Goal: Task Accomplishment & Management: Manage account settings

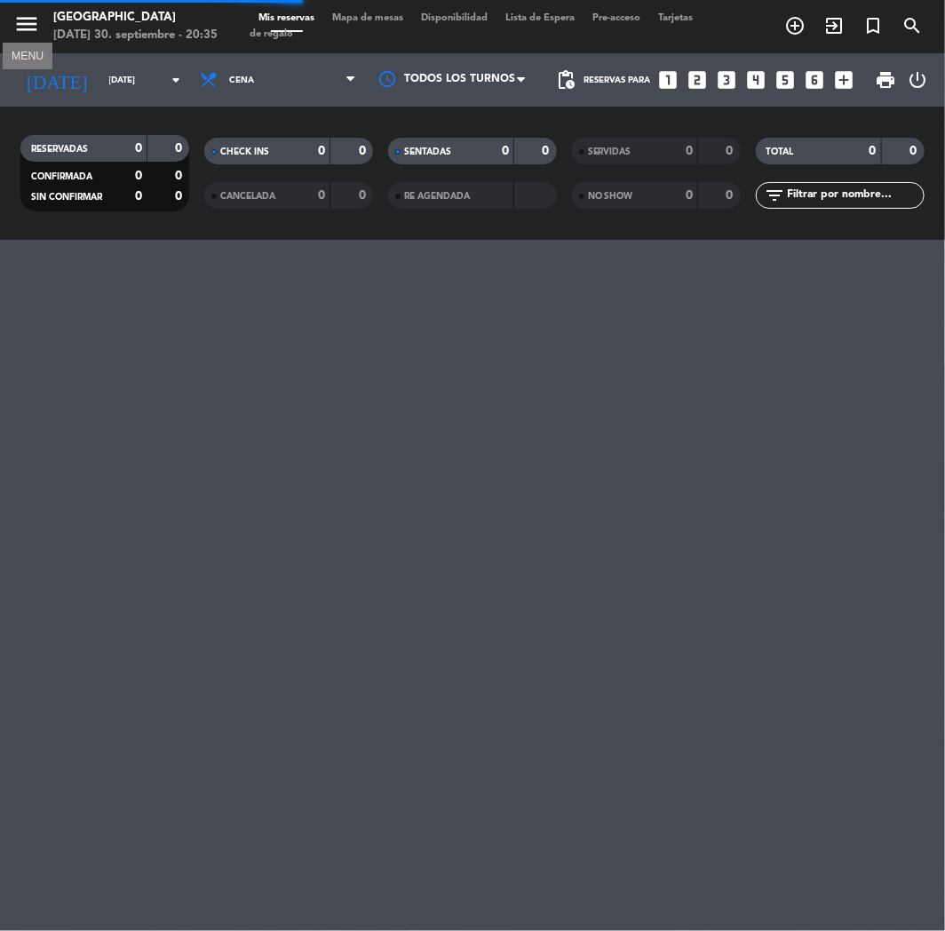
click at [33, 27] on icon "menu" at bounding box center [26, 24] width 27 height 27
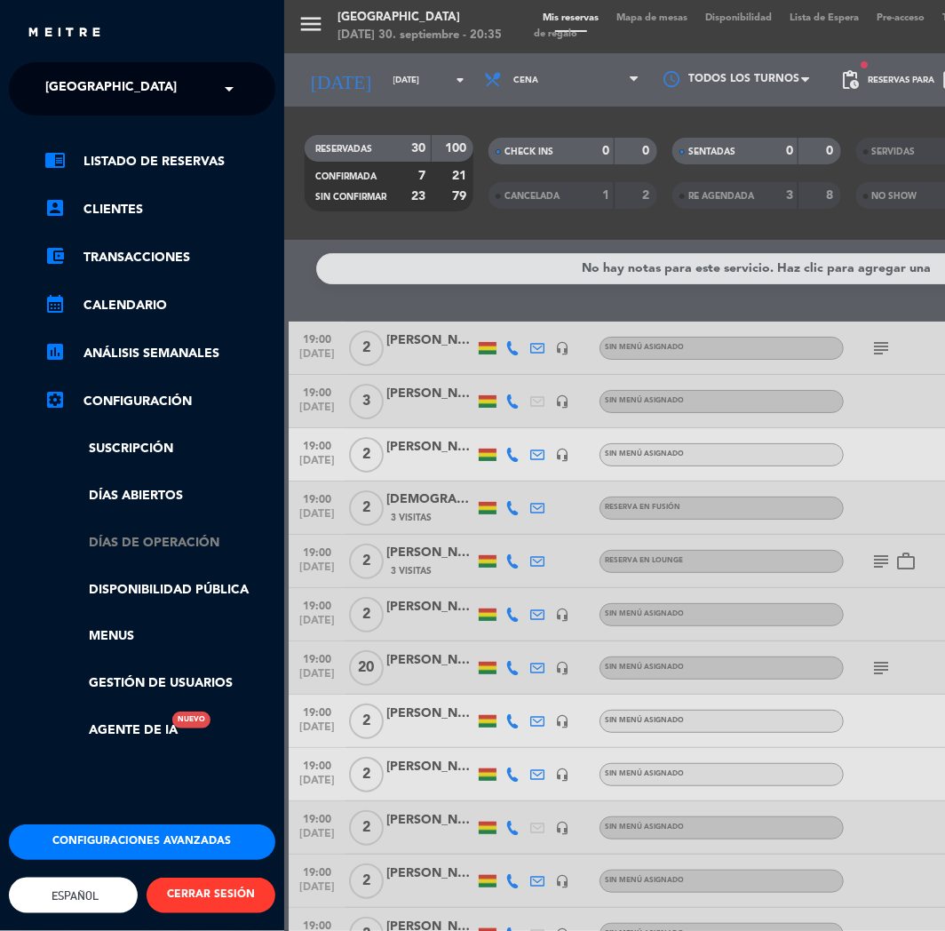
click at [170, 536] on link "Días de Operación" at bounding box center [159, 543] width 231 height 20
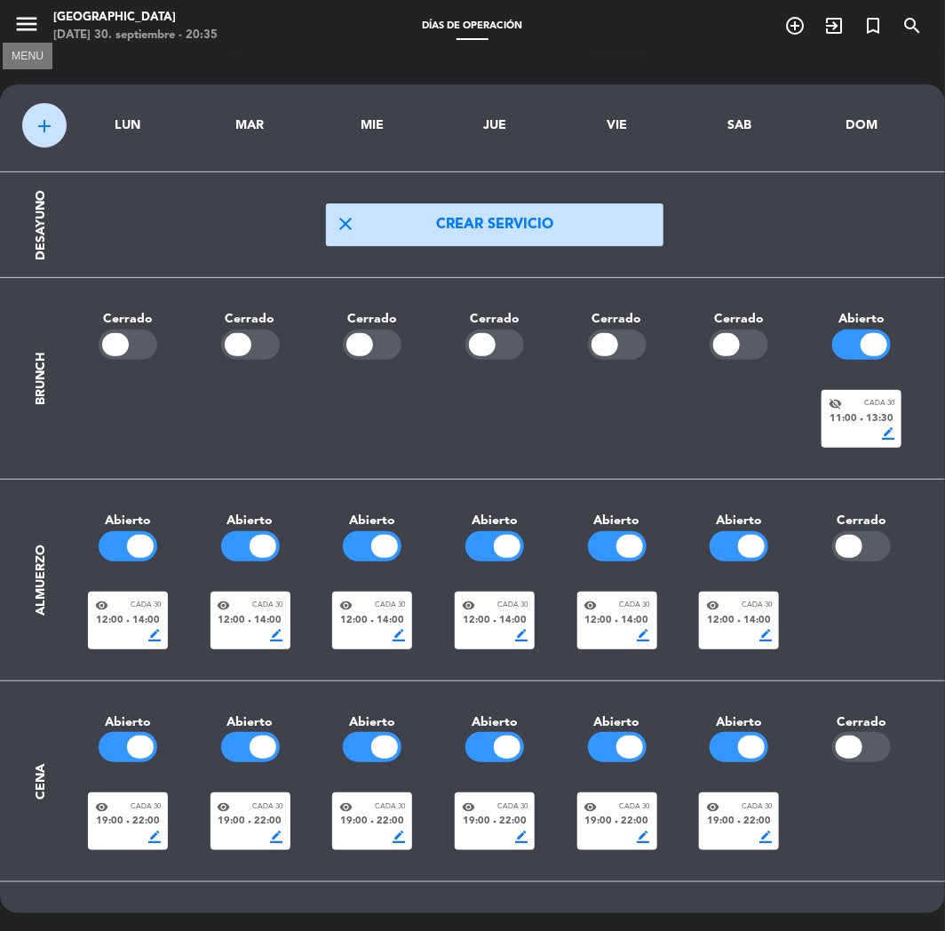
click at [19, 32] on icon "menu" at bounding box center [26, 24] width 27 height 27
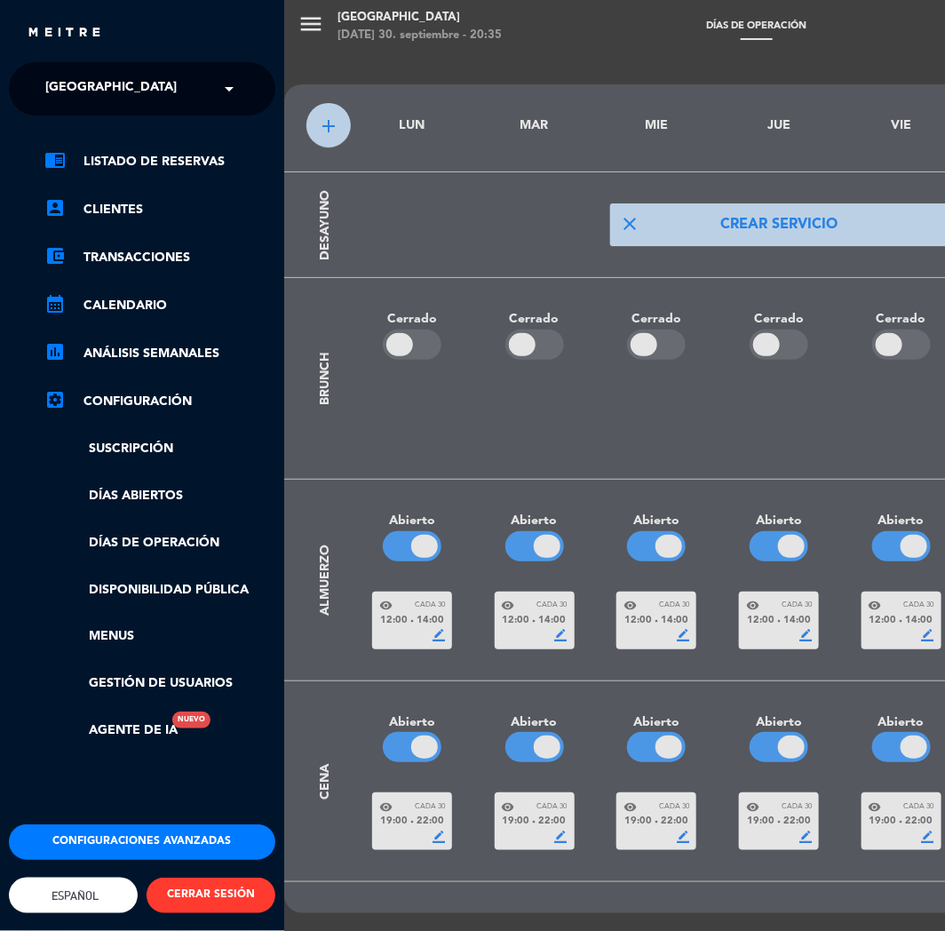
click at [231, 87] on span at bounding box center [234, 88] width 30 height 37
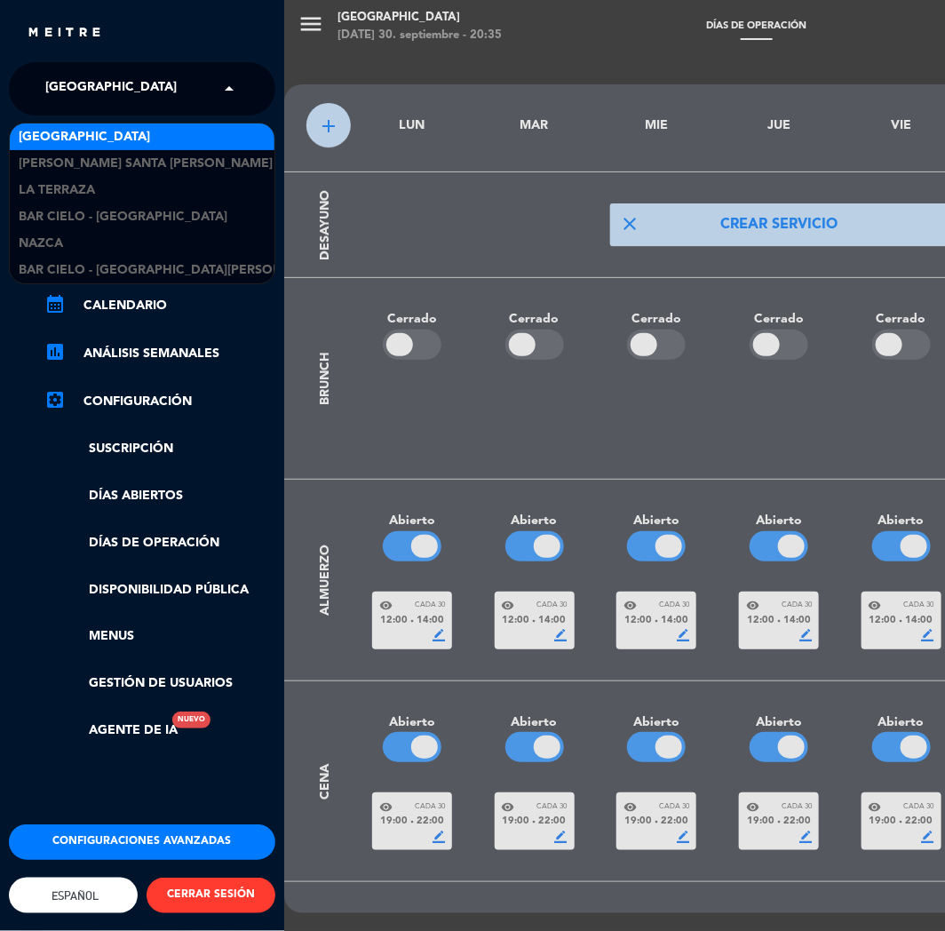
click at [110, 135] on span "[GEOGRAPHIC_DATA]" at bounding box center [84, 137] width 131 height 20
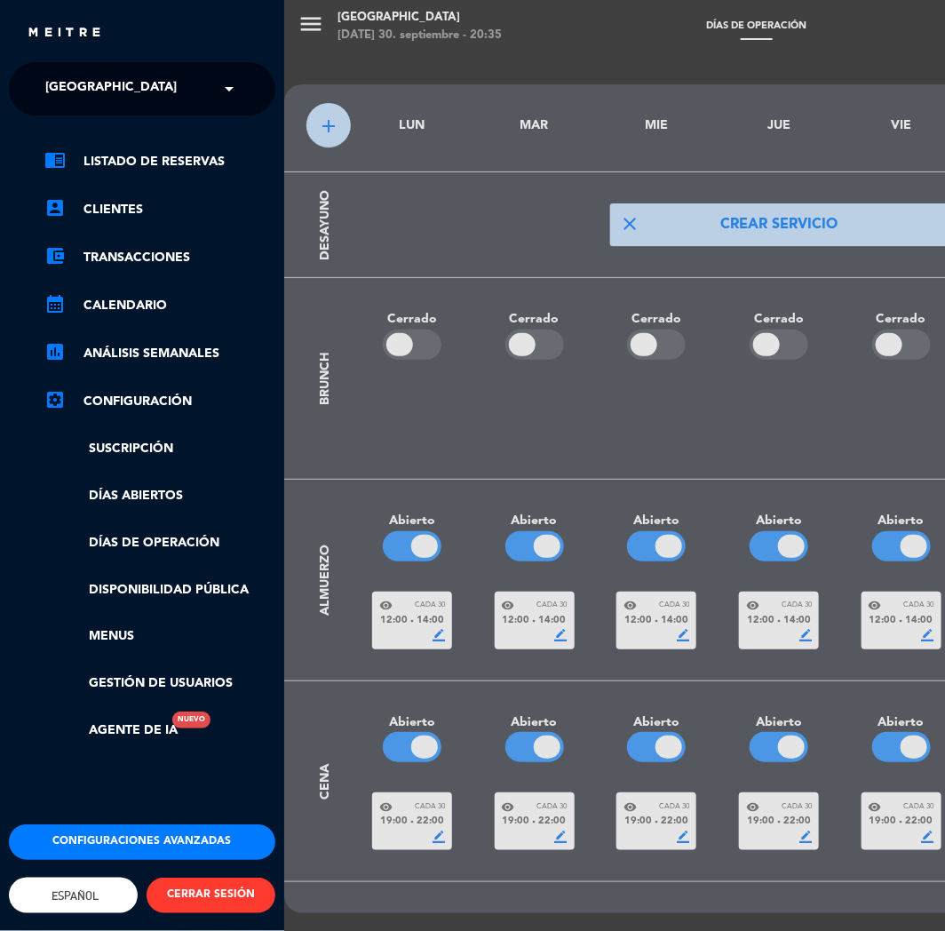
click at [320, 23] on div "menu [GEOGRAPHIC_DATA] [DATE] 30. septiembre - 20:35 Días de Operación add_circ…" at bounding box center [756, 465] width 945 height 931
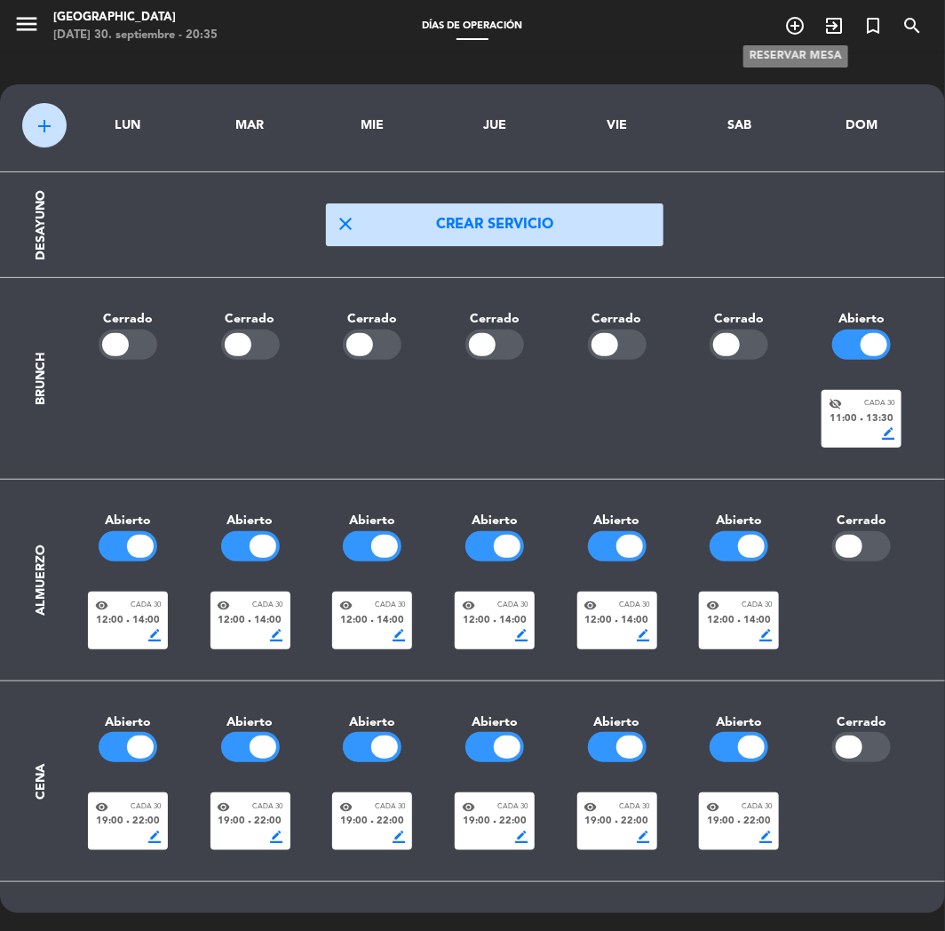
click at [785, 23] on icon "add_circle_outline" at bounding box center [794, 25] width 21 height 21
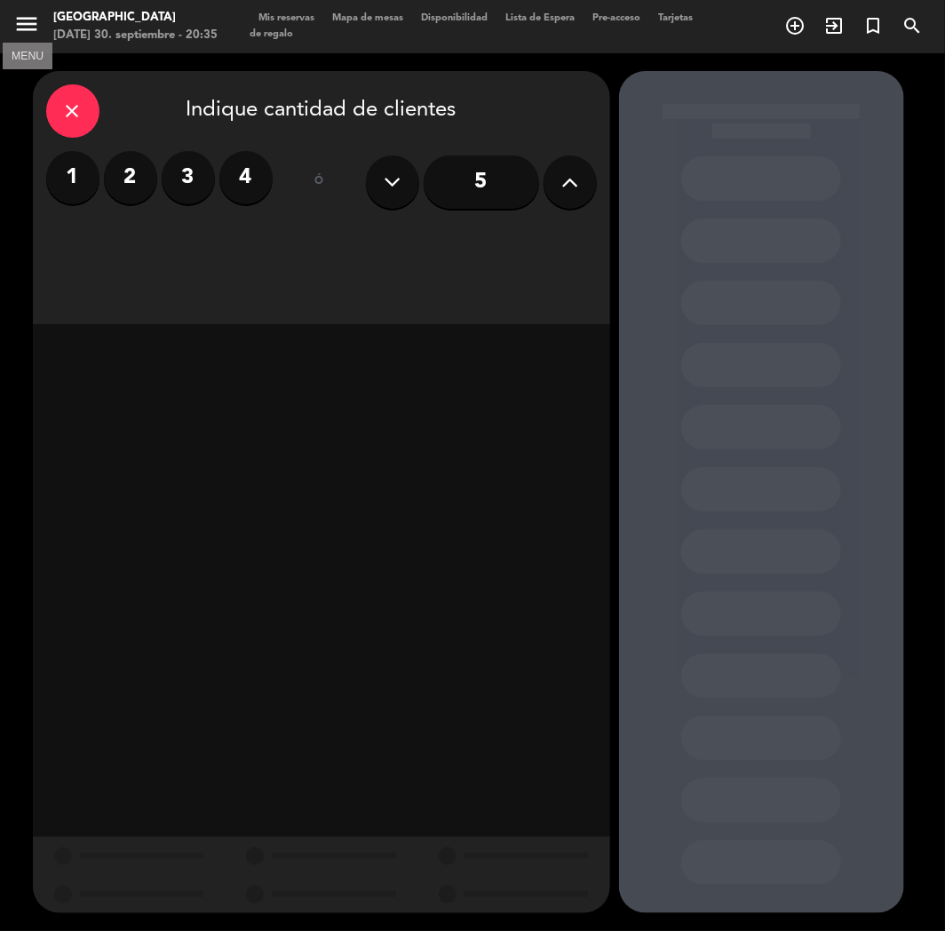
click at [21, 31] on icon "menu" at bounding box center [26, 24] width 27 height 27
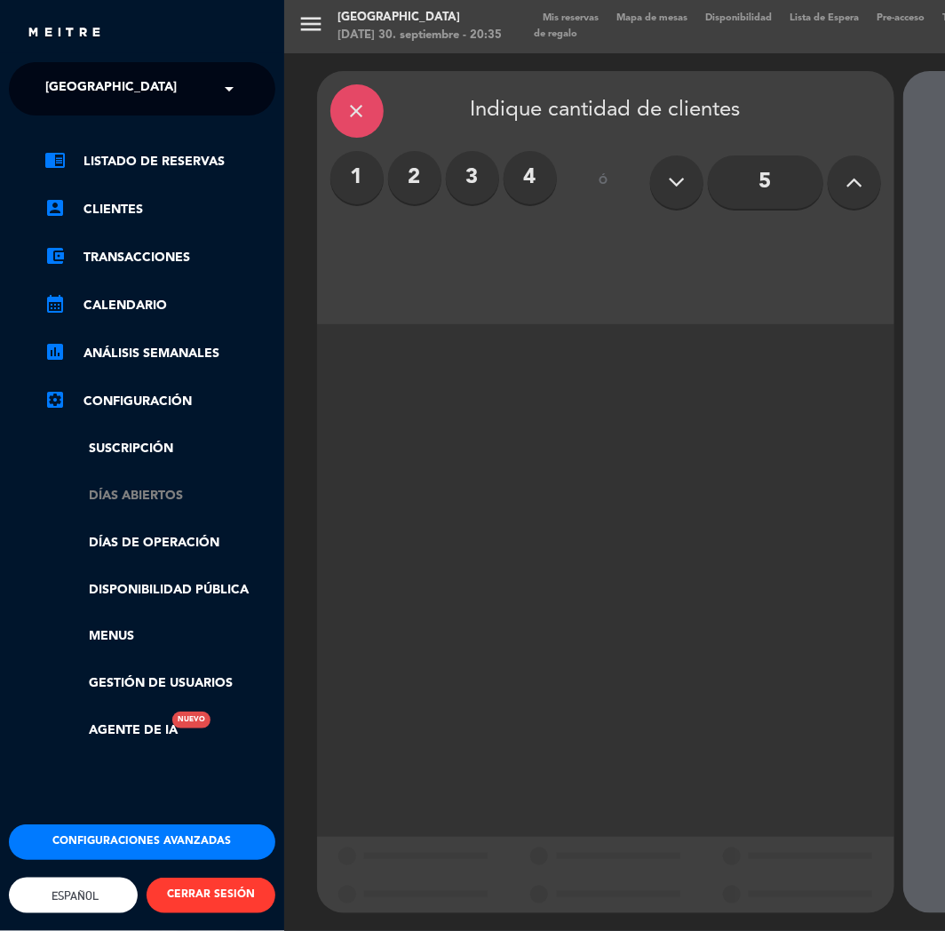
click at [161, 498] on link "Días abiertos" at bounding box center [159, 496] width 231 height 20
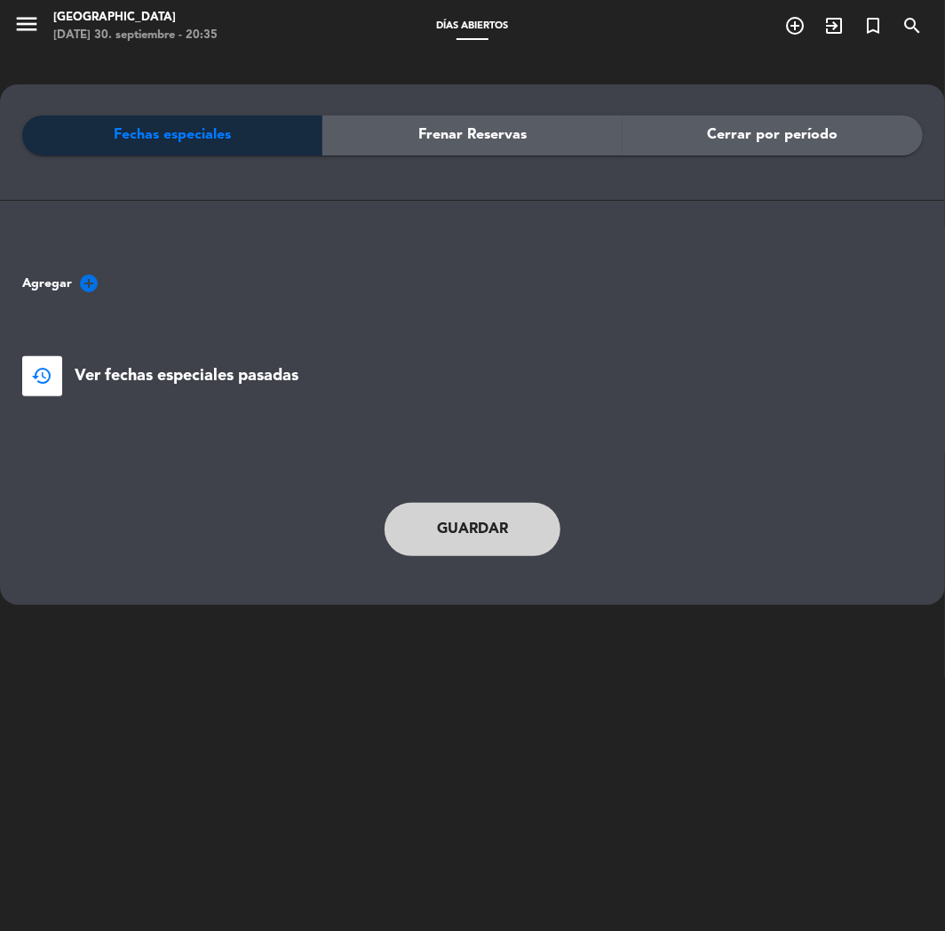
click at [84, 268] on div "Fechas especiales Frenar Reservas Cerrar por período Agregar add_circle restore…" at bounding box center [472, 344] width 901 height 458
click at [87, 278] on icon "add_circle" at bounding box center [88, 283] width 21 height 21
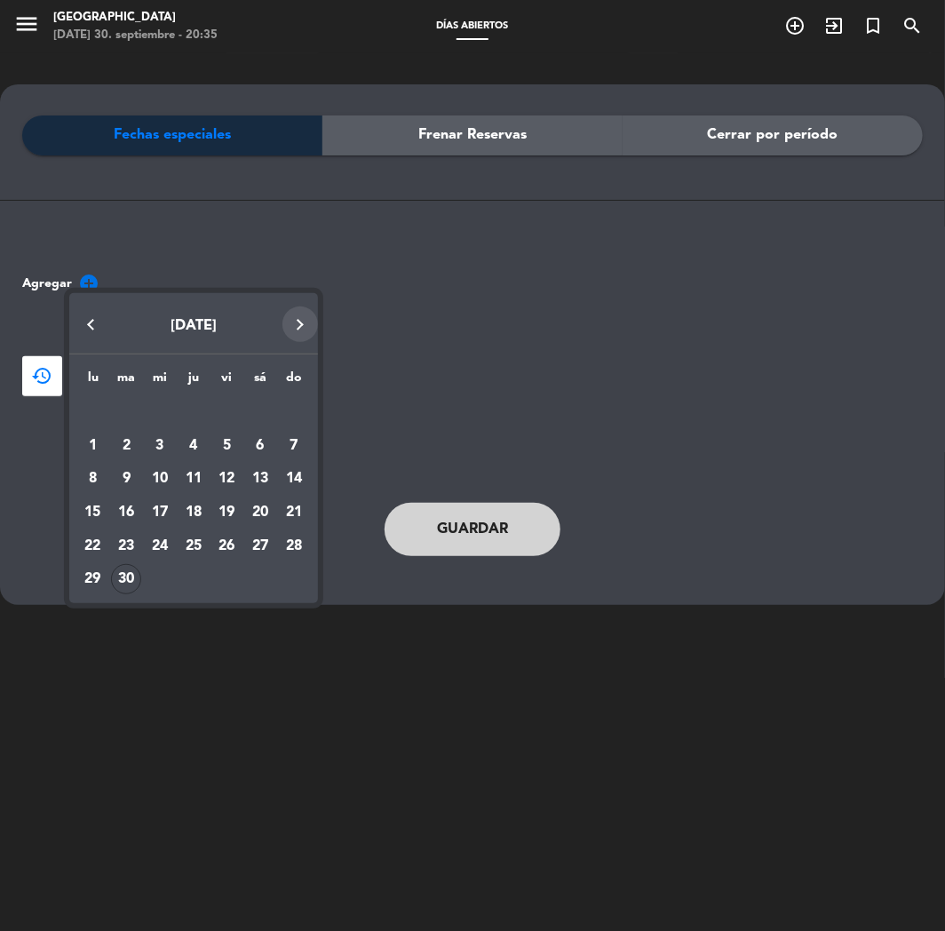
click at [294, 318] on button "Next month" at bounding box center [300, 324] width 36 height 36
click at [224, 540] on div "28" at bounding box center [226, 546] width 30 height 30
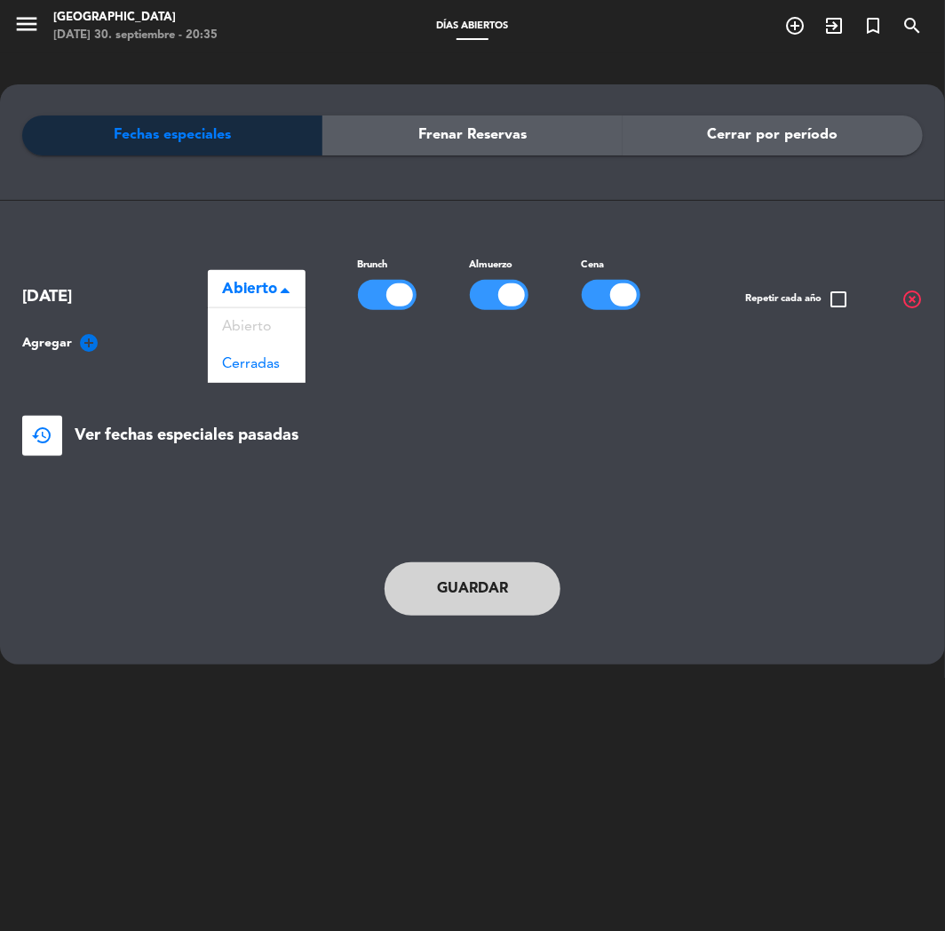
click at [281, 285] on span at bounding box center [285, 291] width 9 height 12
click at [251, 366] on span "Cerradas" at bounding box center [251, 364] width 58 height 14
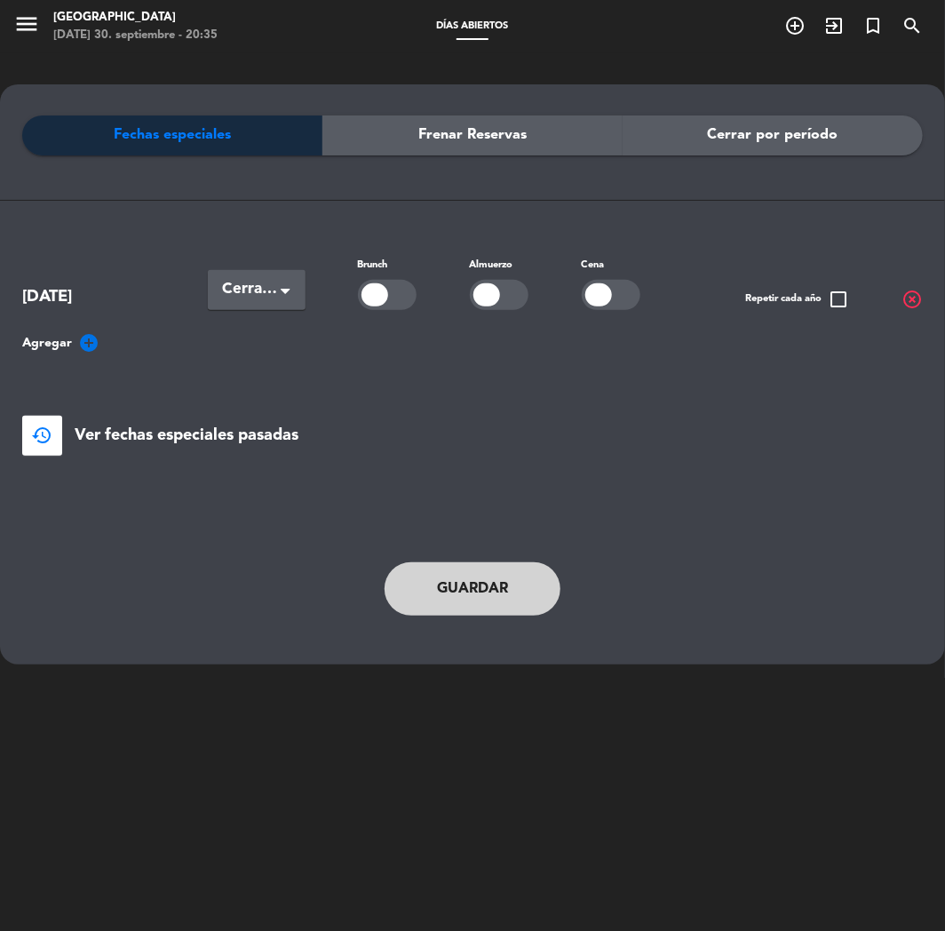
click at [484, 587] on button "Guardar" at bounding box center [473, 588] width 176 height 53
click at [482, 580] on button "Guardar" at bounding box center [473, 588] width 176 height 53
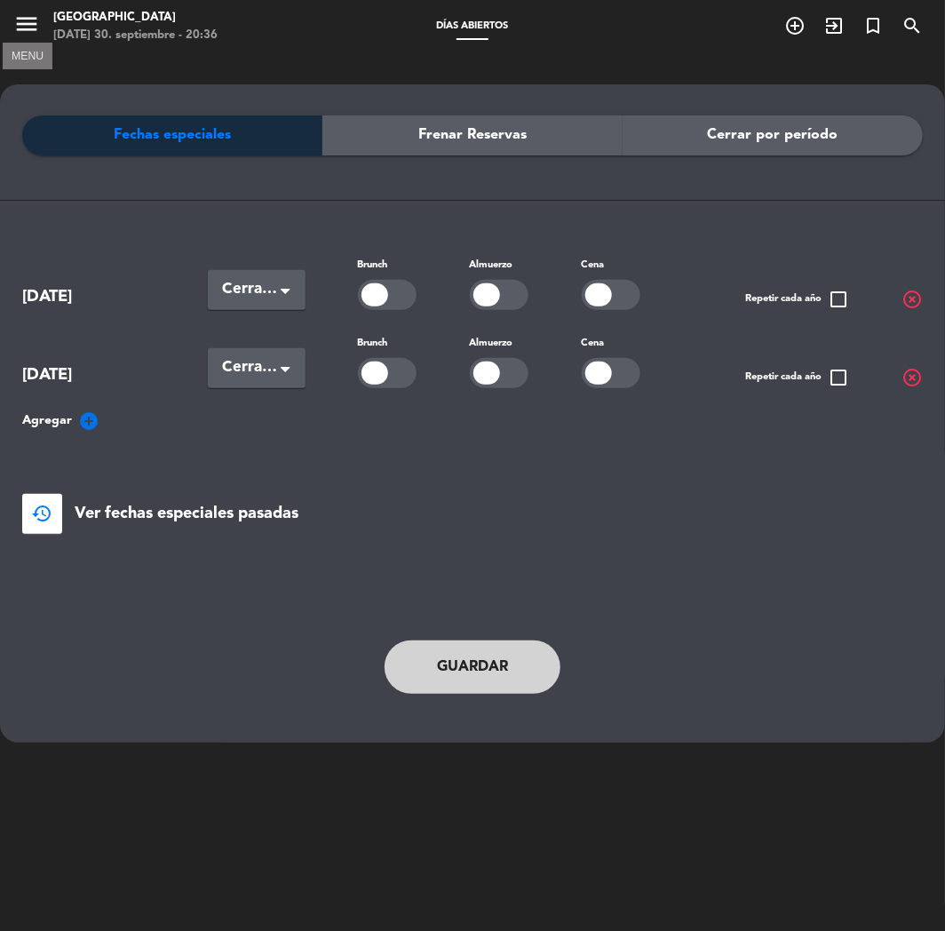
click at [30, 28] on icon "menu" at bounding box center [26, 24] width 27 height 27
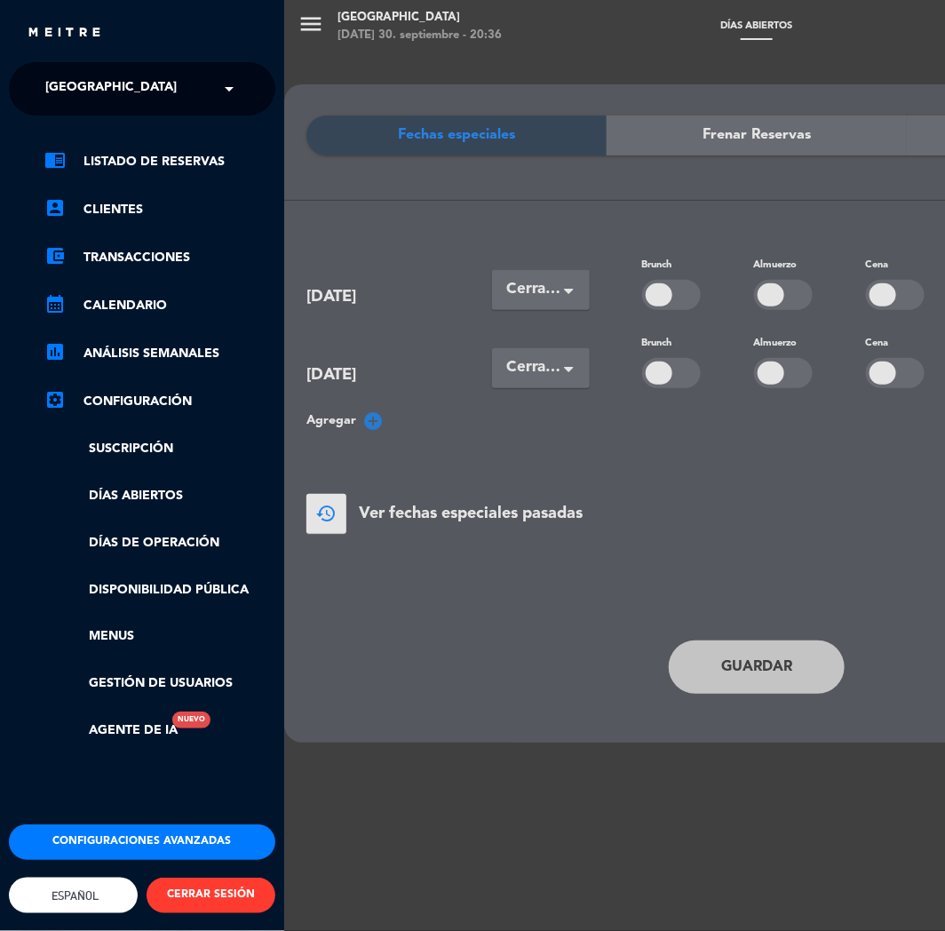
click at [225, 82] on span at bounding box center [234, 88] width 30 height 37
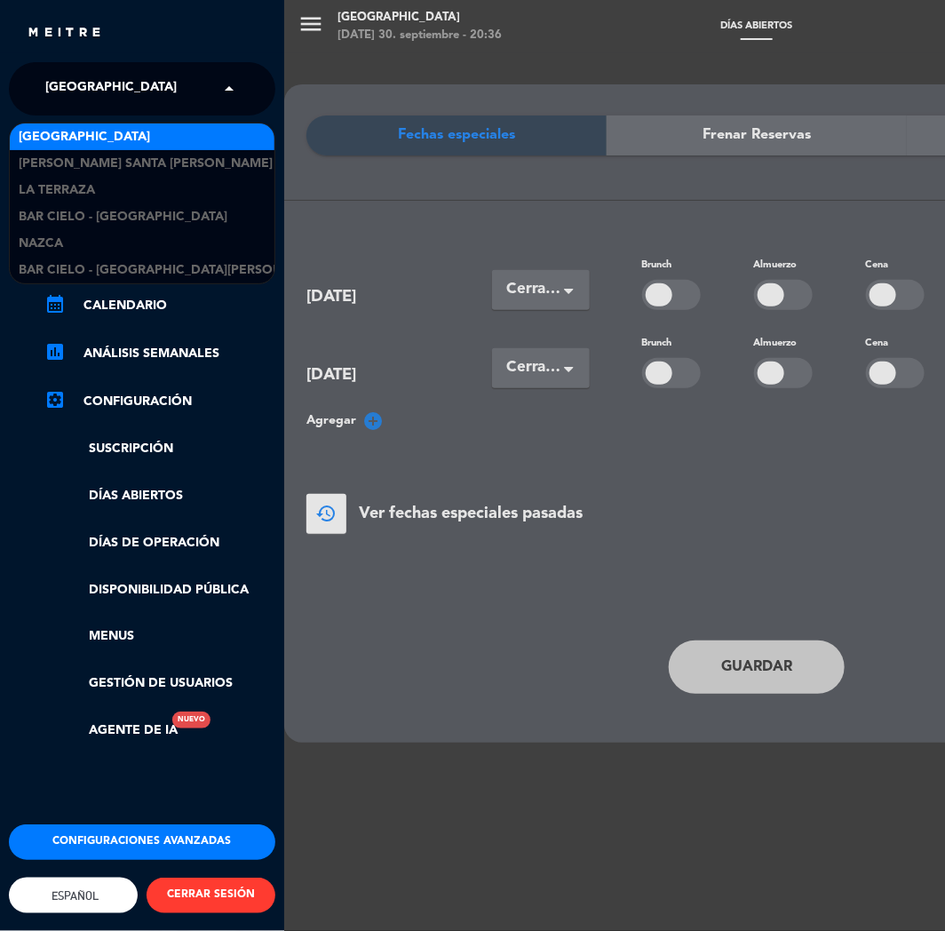
click at [77, 131] on span "[GEOGRAPHIC_DATA]" at bounding box center [84, 137] width 131 height 20
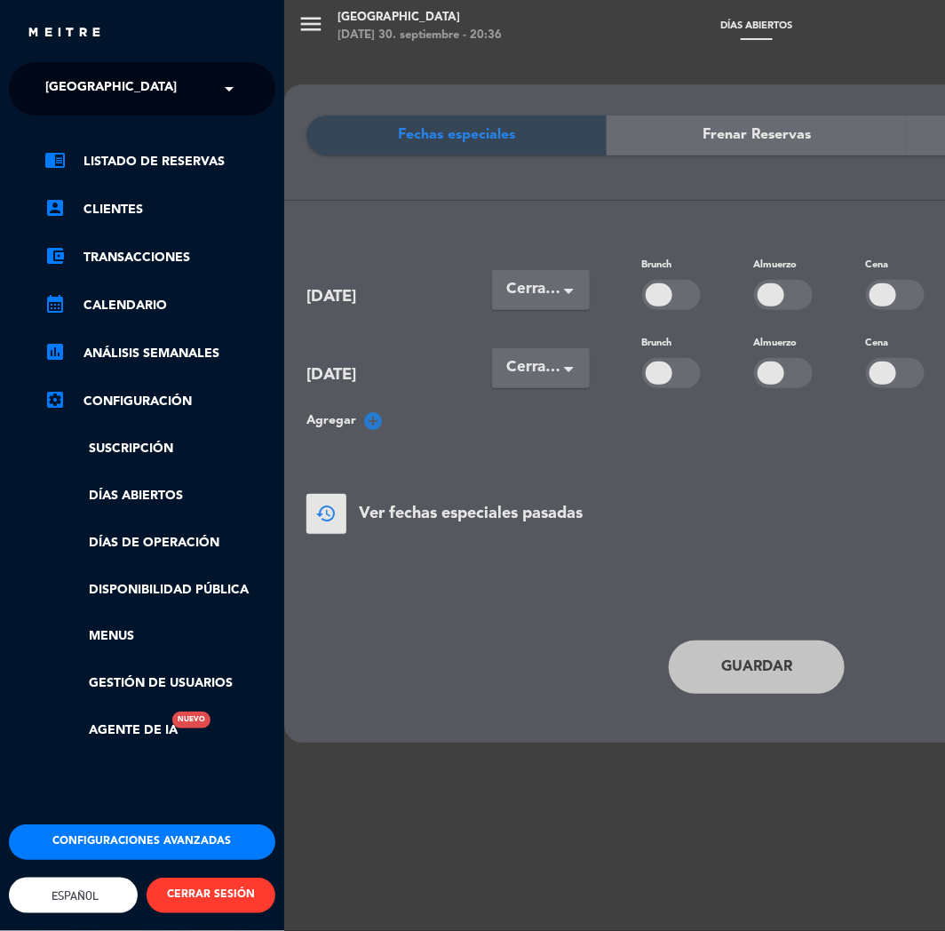
click at [305, 23] on div "menu [GEOGRAPHIC_DATA] [DATE] 30. septiembre - 20:36 Días abiertos add_circle_o…" at bounding box center [756, 465] width 945 height 931
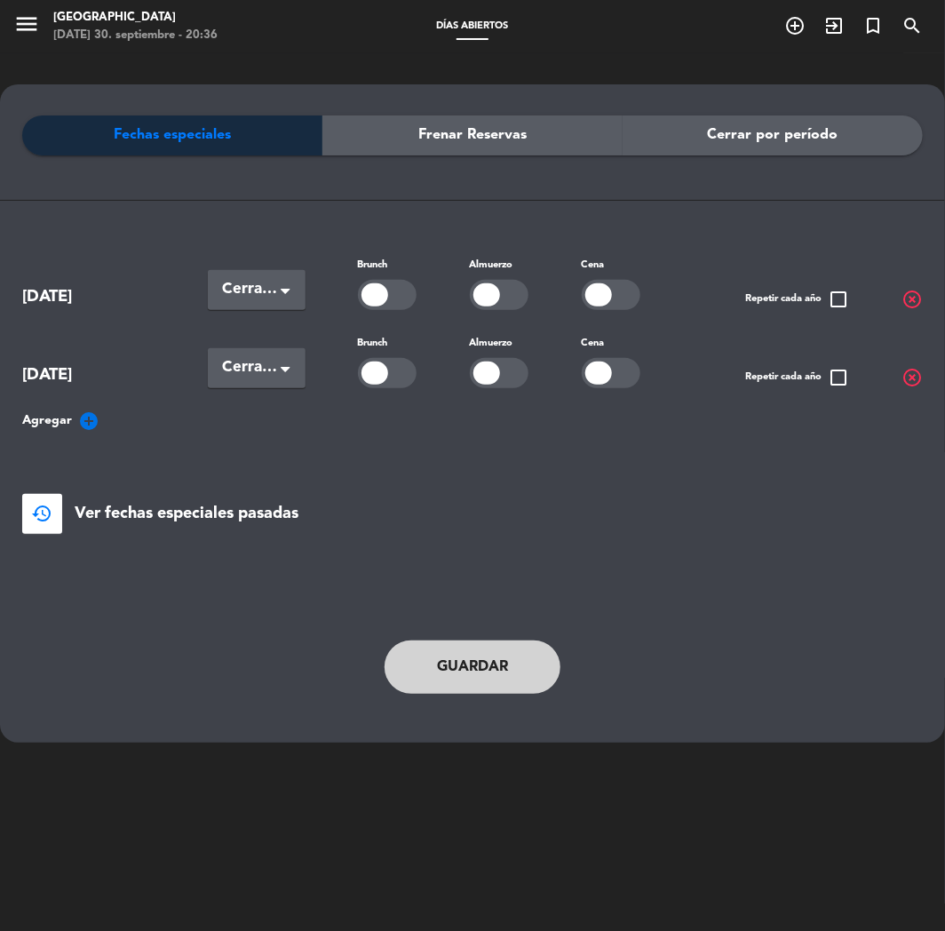
click at [477, 27] on span "Días abiertos" at bounding box center [473, 26] width 90 height 10
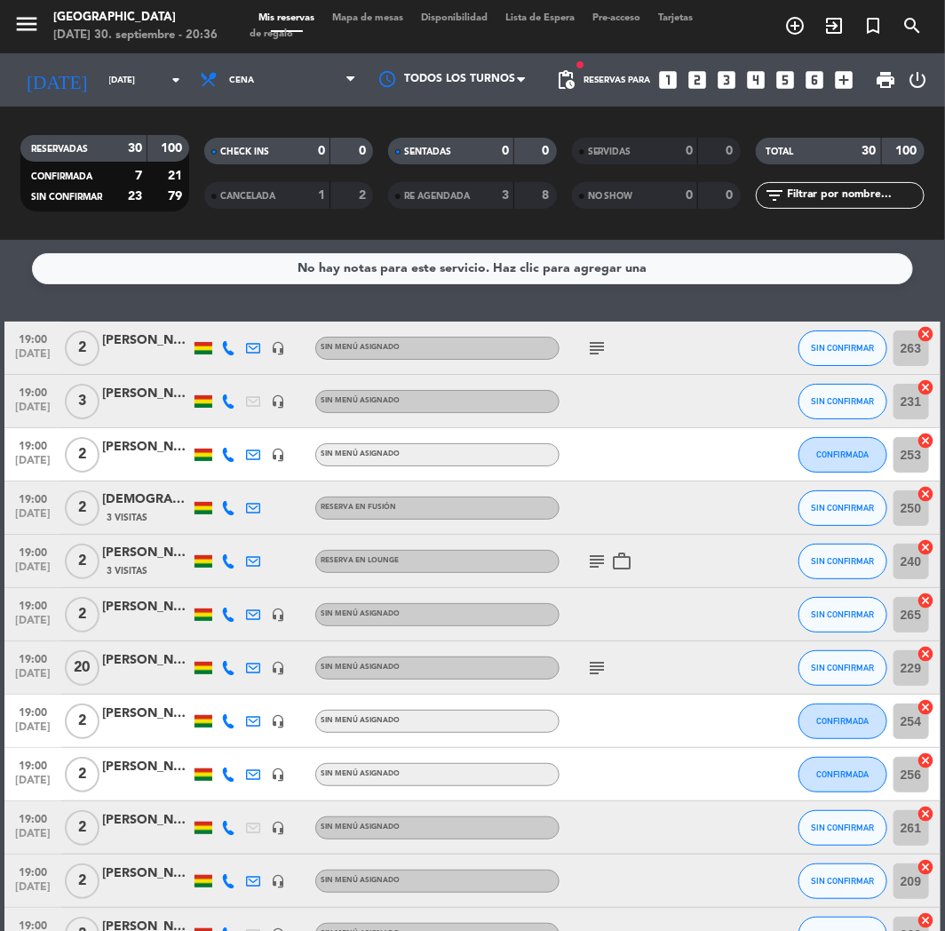
click at [734, 78] on icon "looks_3" at bounding box center [727, 79] width 23 height 23
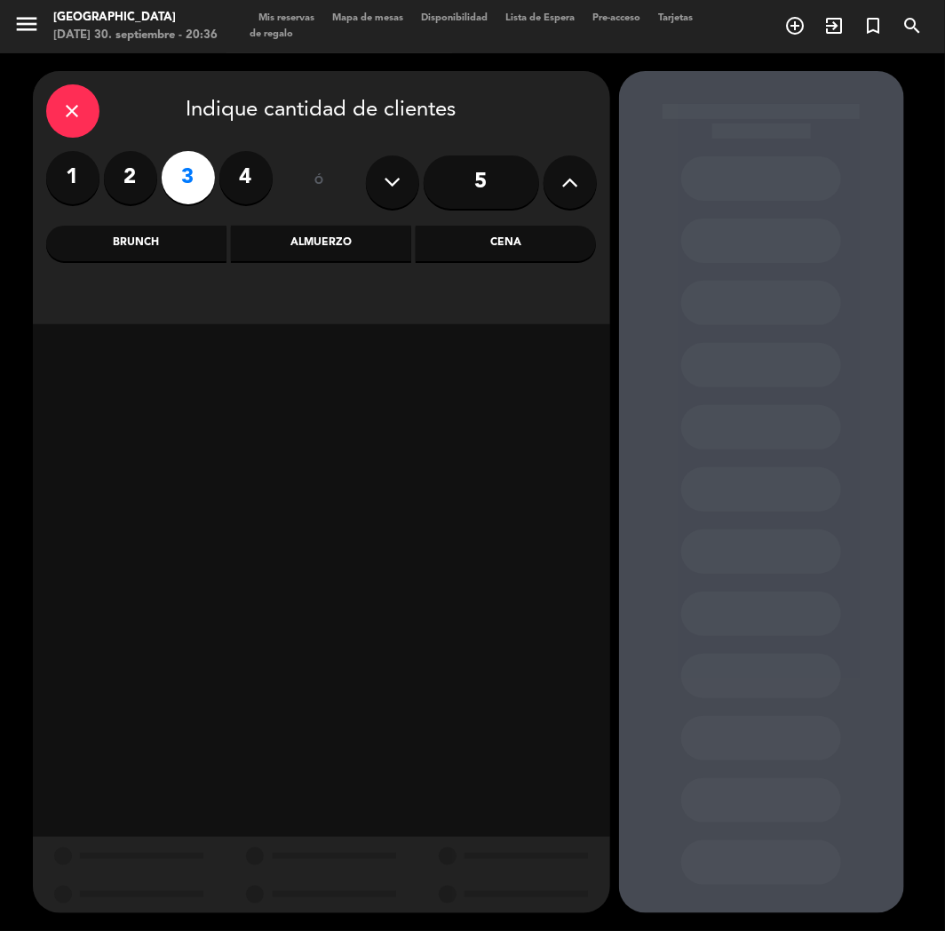
click at [513, 235] on div "Cena" at bounding box center [506, 244] width 180 height 36
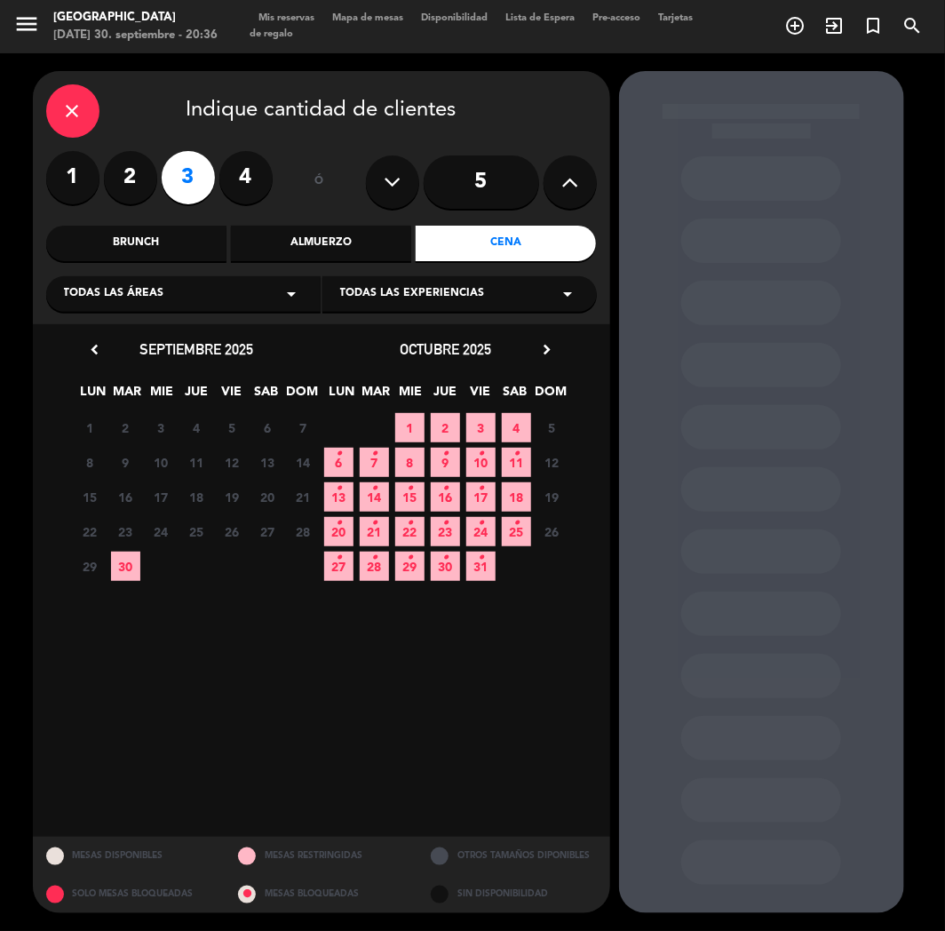
click at [543, 340] on icon "chevron_right" at bounding box center [547, 349] width 19 height 19
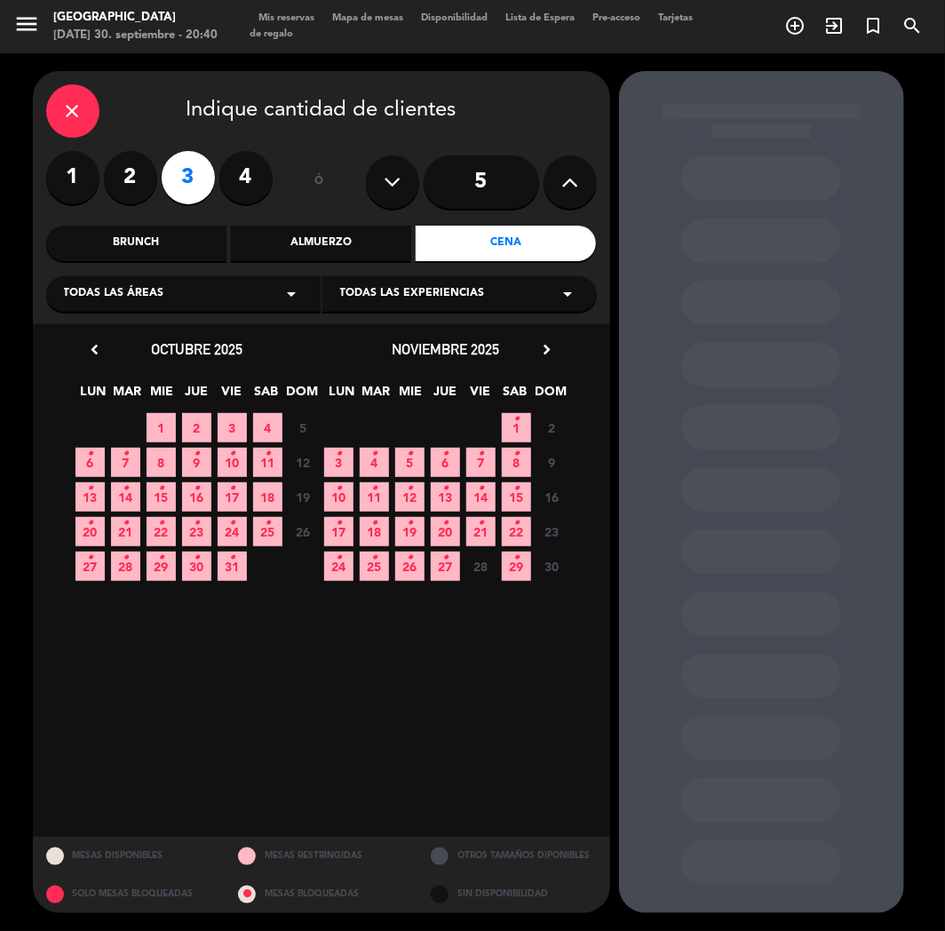
click at [255, 775] on calendar-double "chevron_left octubre 2025 LUN MAR MIE JUE VIE SAB DOM 29 30 1 2 3 4 5 Cerrado 6…" at bounding box center [321, 581] width 497 height 486
click at [77, 111] on icon "close" at bounding box center [72, 110] width 21 height 21
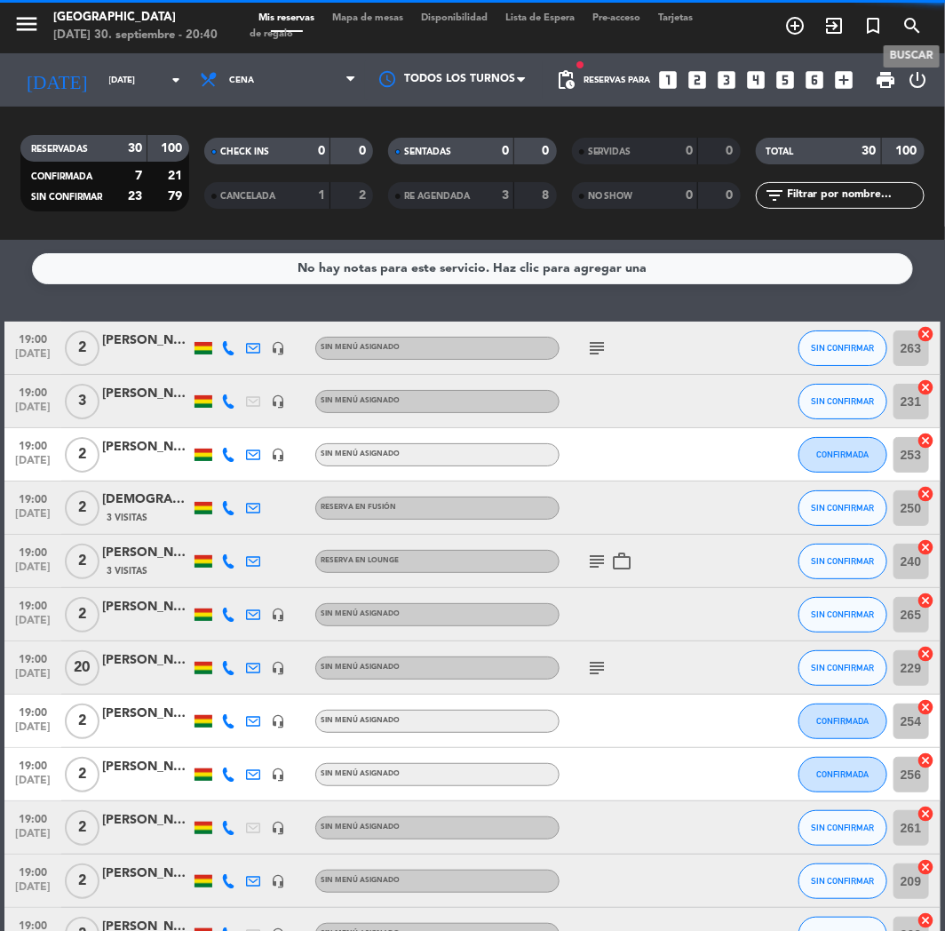
click at [920, 21] on icon "search" at bounding box center [912, 25] width 21 height 21
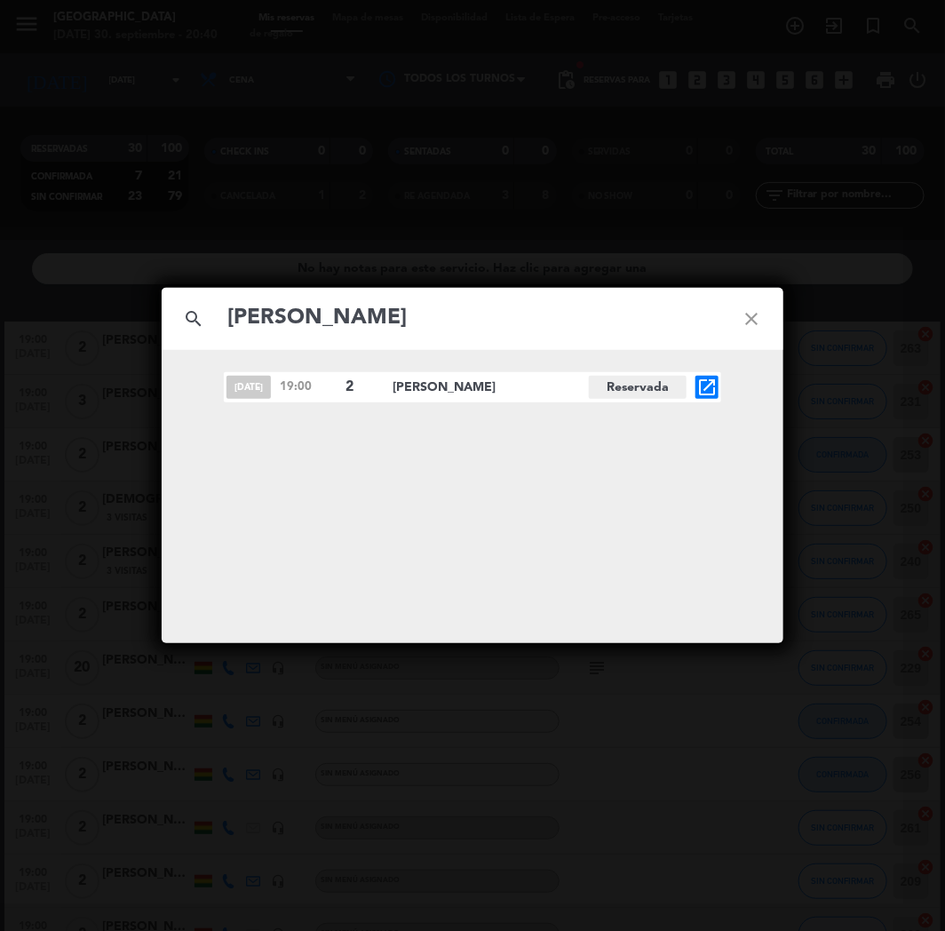
type input "Laura Maria Hurtado"
click at [893, 563] on div "search Laura Maria Hurtado close oct. 13 19:00 2 Laura Maria Hurtado Reservada …" at bounding box center [472, 465] width 945 height 931
